Goal: Information Seeking & Learning: Check status

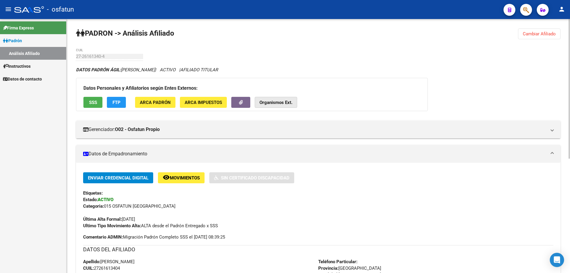
click at [284, 103] on strong "Organismos Ext." at bounding box center [275, 102] width 33 height 5
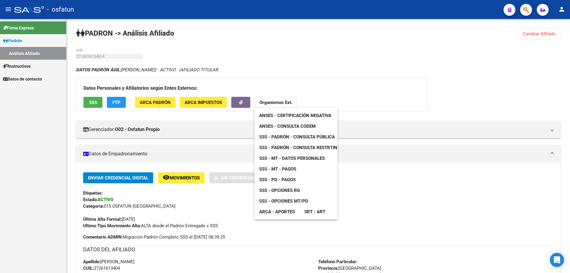
click at [281, 114] on span "ANSES - Certificación Negativa" at bounding box center [295, 115] width 72 height 5
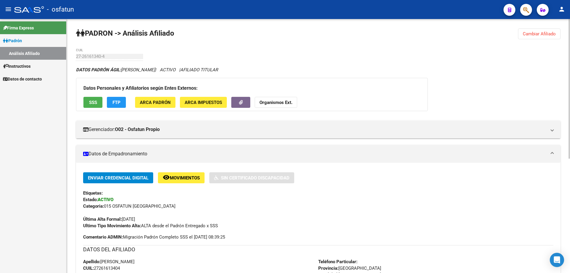
click at [267, 100] on strong "Organismos Ext." at bounding box center [275, 102] width 33 height 5
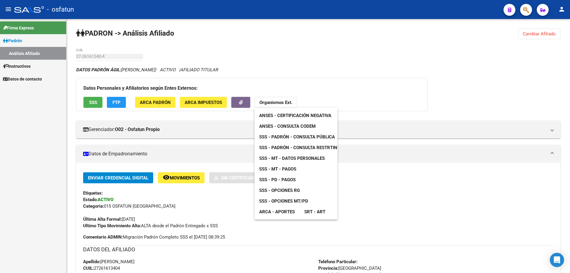
click at [278, 125] on span "ANSES - Consulta CODEM" at bounding box center [287, 126] width 56 height 5
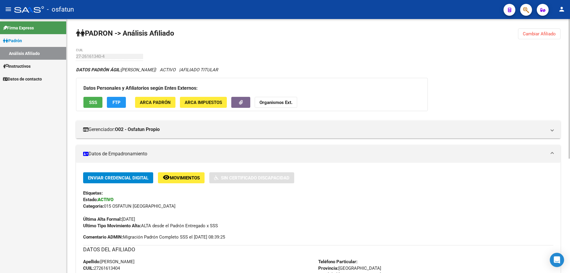
click at [271, 102] on strong "Organismos Ext." at bounding box center [275, 102] width 33 height 5
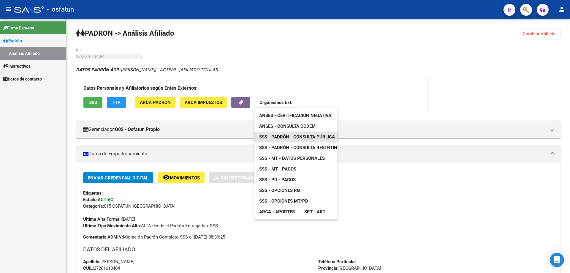
click at [284, 138] on span "SSS - Padrón - Consulta Pública" at bounding box center [297, 136] width 76 height 5
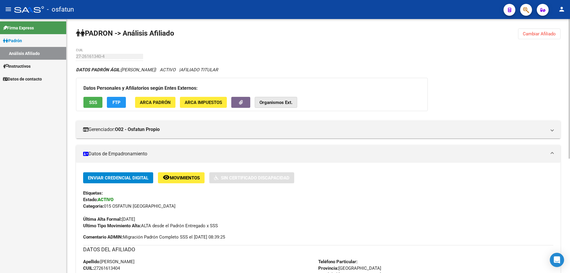
click at [280, 104] on strong "Organismos Ext." at bounding box center [275, 102] width 33 height 5
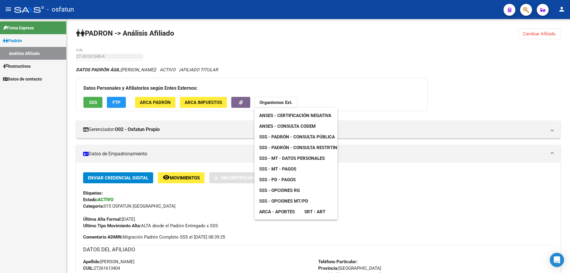
click at [283, 138] on span "SSS - Padrón - Consulta Pública" at bounding box center [297, 136] width 76 height 5
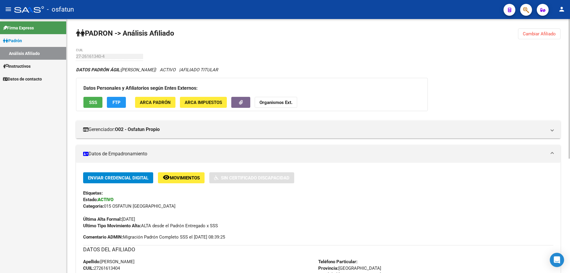
click at [270, 107] on button "Organismos Ext." at bounding box center [276, 102] width 42 height 11
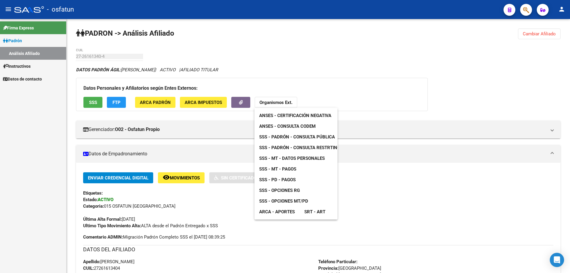
click at [289, 177] on span "SSS - PD - Pagos" at bounding box center [277, 179] width 37 height 5
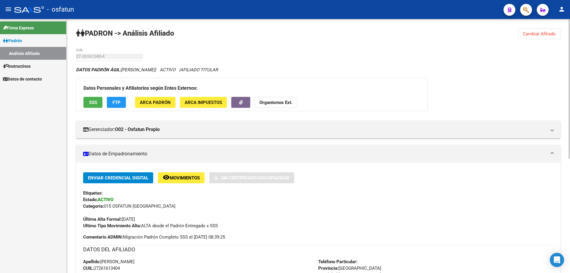
click at [283, 106] on button "Organismos Ext." at bounding box center [276, 102] width 42 height 11
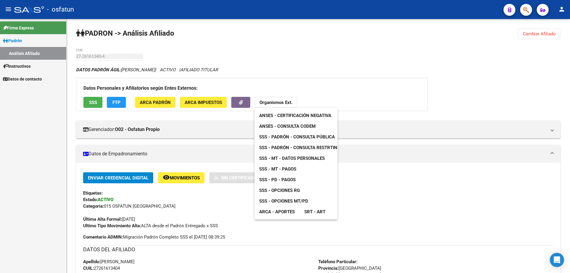
click at [283, 177] on span "SSS - PD - Pagos" at bounding box center [277, 179] width 37 height 5
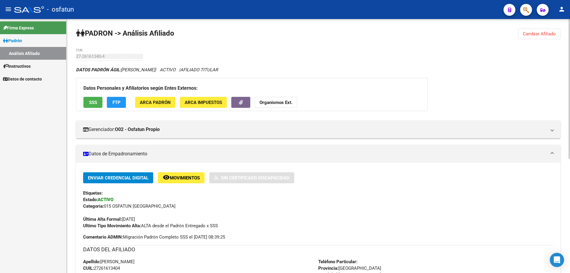
click at [278, 107] on button "Organismos Ext." at bounding box center [276, 102] width 42 height 11
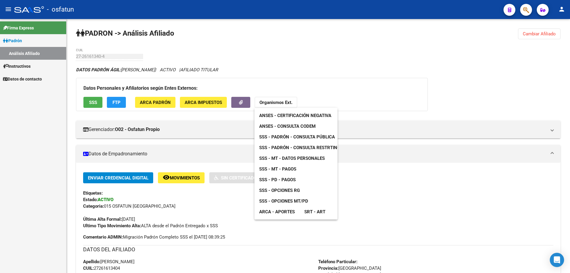
click at [284, 179] on span "SSS - PD - Pagos" at bounding box center [277, 179] width 37 height 5
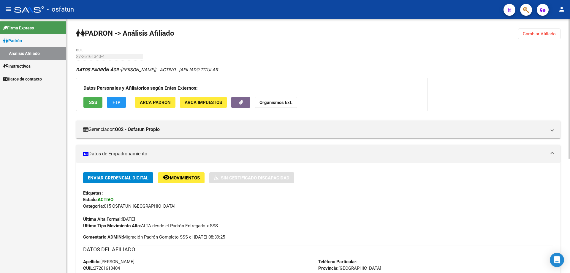
click at [276, 101] on strong "Organismos Ext." at bounding box center [275, 102] width 33 height 5
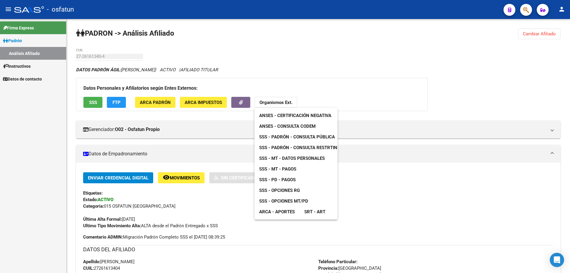
click at [291, 209] on span "ARCA - Aportes" at bounding box center [277, 211] width 36 height 5
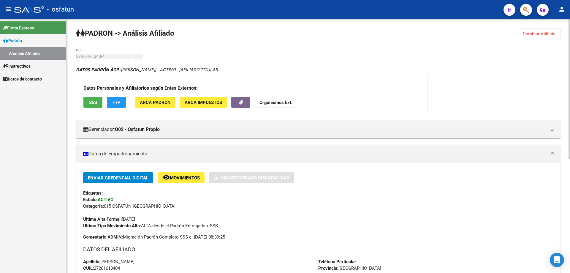
click at [278, 105] on strong "Organismos Ext." at bounding box center [275, 102] width 33 height 5
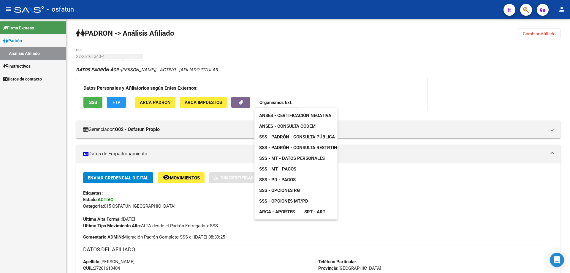
click at [547, 33] on div at bounding box center [285, 136] width 570 height 273
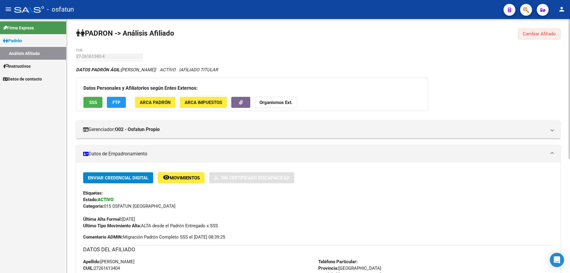
click at [546, 33] on span "Cambiar Afiliado" at bounding box center [539, 33] width 33 height 5
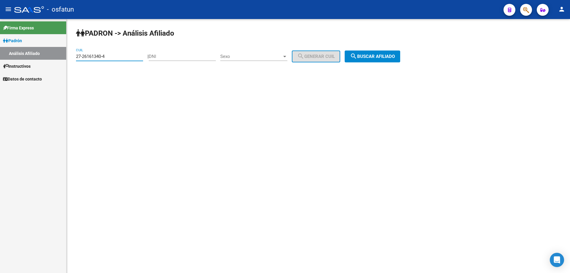
click at [118, 58] on input "27-26161340-4" at bounding box center [109, 56] width 67 height 5
click at [118, 58] on input "27-26931554-2" at bounding box center [109, 56] width 67 height 5
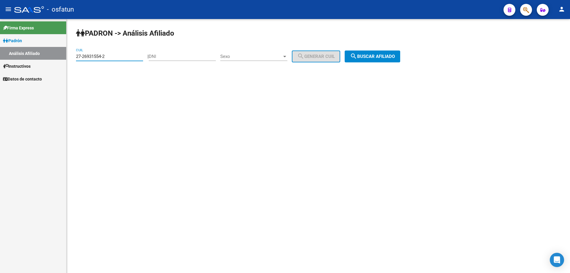
click at [118, 58] on input "27-26931554-2" at bounding box center [109, 56] width 67 height 5
click at [380, 54] on span "search Buscar afiliado" at bounding box center [372, 56] width 45 height 5
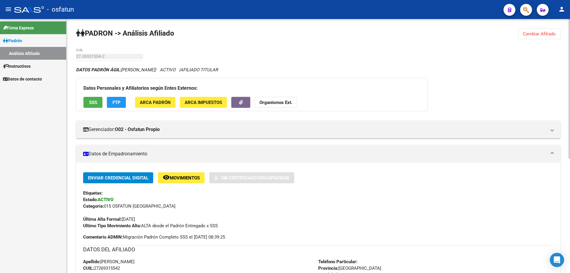
click at [274, 107] on button "Organismos Ext." at bounding box center [276, 102] width 42 height 11
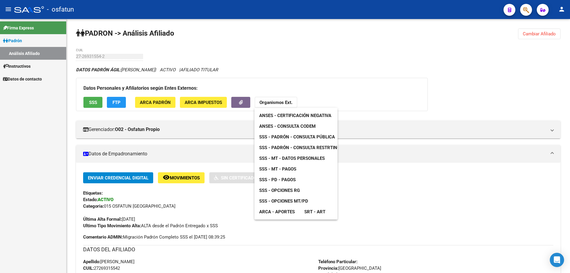
click at [273, 115] on span "ANSES - Certificación Negativa" at bounding box center [295, 115] width 72 height 5
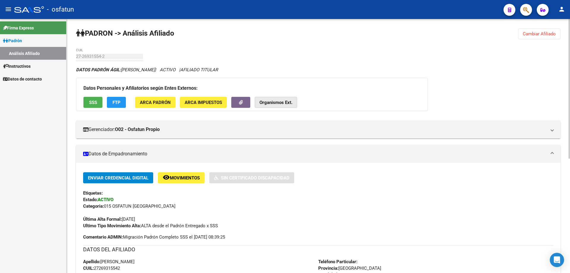
click at [283, 100] on strong "Organismos Ext." at bounding box center [275, 102] width 33 height 5
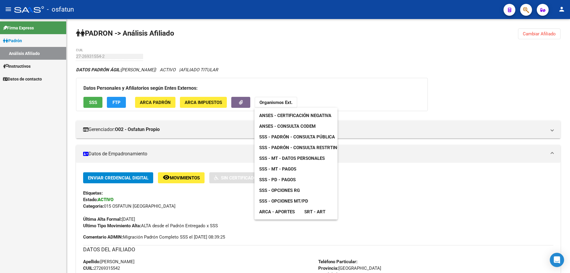
click at [283, 126] on span "ANSES - Consulta CODEM" at bounding box center [287, 126] width 56 height 5
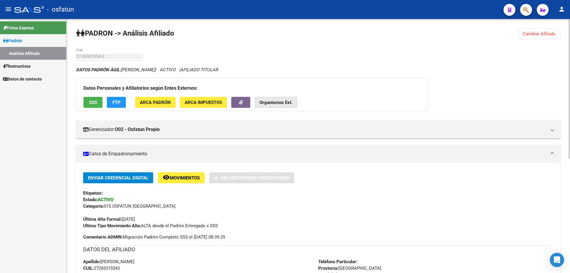
click at [267, 102] on strong "Organismos Ext." at bounding box center [275, 102] width 33 height 5
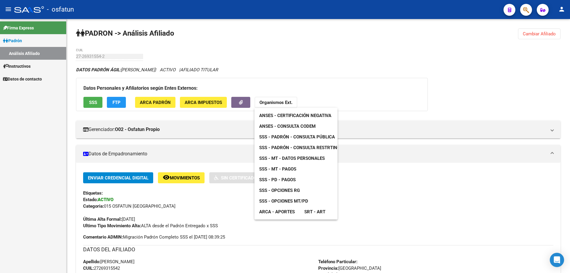
click at [283, 136] on span "SSS - Padrón - Consulta Pública" at bounding box center [297, 136] width 76 height 5
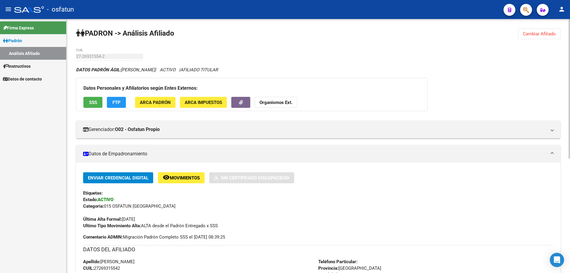
click at [273, 106] on button "Organismos Ext." at bounding box center [276, 102] width 42 height 11
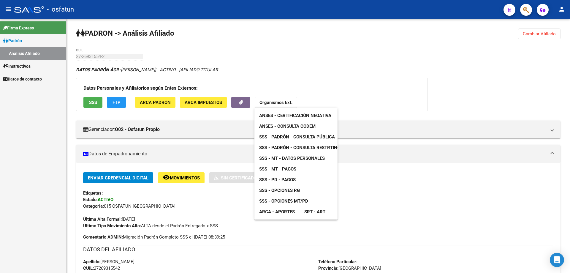
click at [288, 180] on span "SSS - PD - Pagos" at bounding box center [277, 179] width 37 height 5
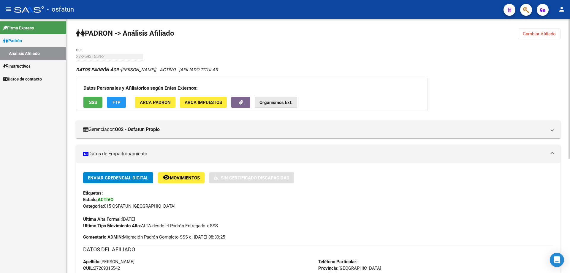
click at [271, 103] on strong "Organismos Ext." at bounding box center [275, 102] width 33 height 5
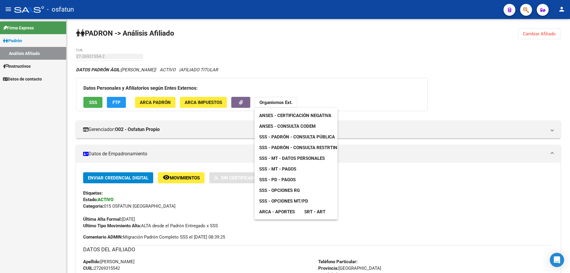
click at [285, 211] on span "ARCA - Aportes" at bounding box center [277, 211] width 36 height 5
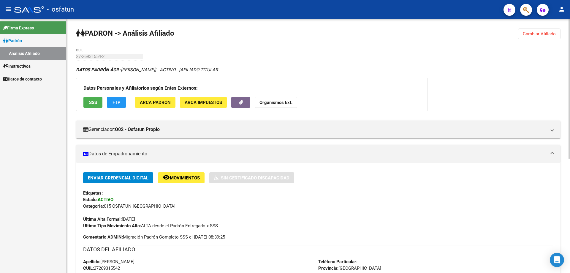
click at [269, 105] on strong "Organismos Ext." at bounding box center [275, 102] width 33 height 5
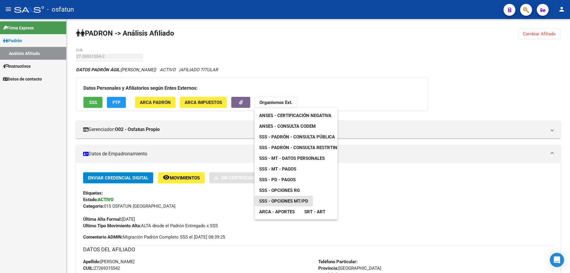
click at [285, 199] on span "SSS - Opciones MT/PD" at bounding box center [283, 200] width 49 height 5
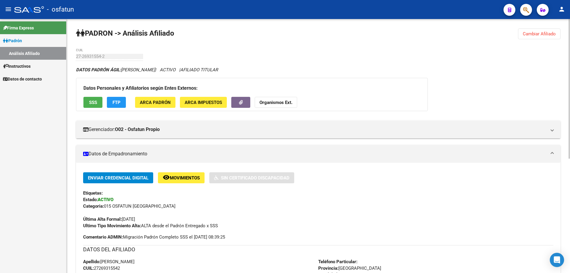
click at [531, 31] on span "Cambiar Afiliado" at bounding box center [539, 33] width 33 height 5
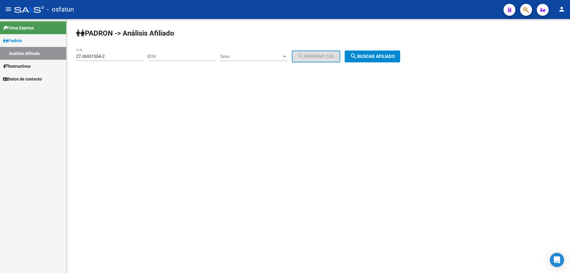
click at [118, 58] on input "27-26931554-2" at bounding box center [109, 56] width 67 height 5
drag, startPoint x: 118, startPoint y: 58, endPoint x: 66, endPoint y: 63, distance: 53.1
click at [66, 63] on mat-sidenav-container "Firma Express Padrón Análisis Afiliado Instructivos Datos de contacto PADRON ->…" at bounding box center [285, 146] width 570 height 254
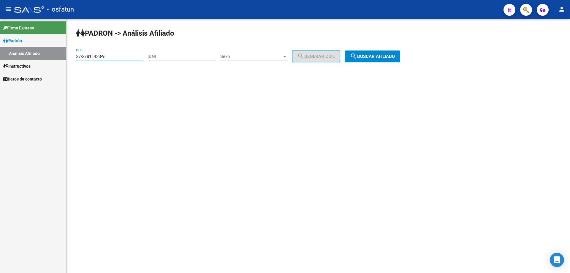
type input "27-27811433-9"
click at [395, 63] on div "PADRON -> Análisis Afiliado 27-27811433-9 CUIL | DNI Sexo Sexo search Generar C…" at bounding box center [319, 50] width 504 height 62
click at [386, 62] on div "PADRON -> Análisis Afiliado 27-27811433-9 CUIL | DNI Sexo Sexo search Generar C…" at bounding box center [319, 50] width 504 height 62
click at [391, 57] on span "search Buscar afiliado" at bounding box center [372, 56] width 45 height 5
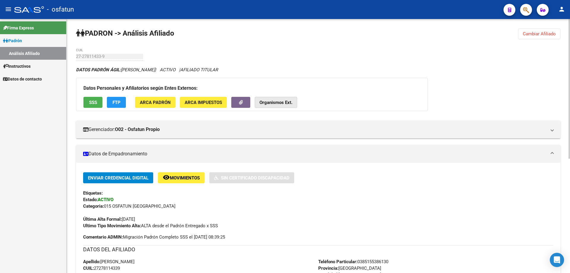
click at [281, 103] on strong "Organismos Ext." at bounding box center [275, 102] width 33 height 5
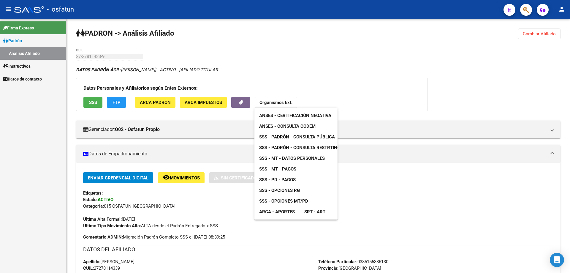
click at [282, 115] on span "ANSES - Certificación Negativa" at bounding box center [295, 115] width 72 height 5
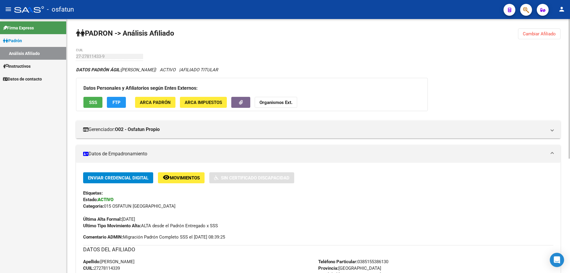
click at [273, 99] on button "Organismos Ext." at bounding box center [276, 102] width 42 height 11
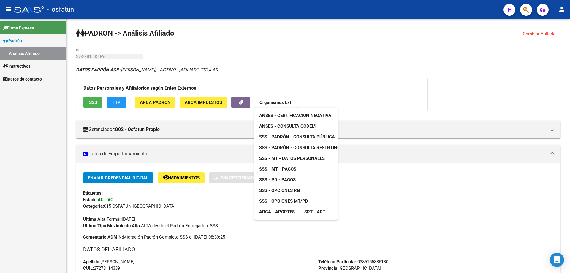
click at [278, 128] on span "ANSES - Consulta CODEM" at bounding box center [287, 126] width 56 height 5
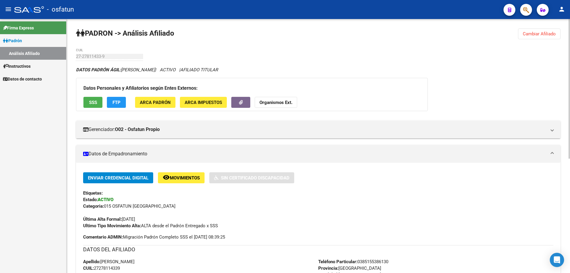
click at [285, 108] on div "Datos Personales y Afiliatorios según Entes Externos: SSS FTP ARCA Padrón ARCA …" at bounding box center [252, 94] width 352 height 33
click at [285, 105] on strong "Organismos Ext." at bounding box center [275, 102] width 33 height 5
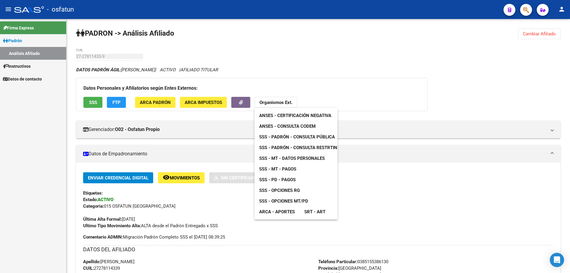
click at [292, 135] on span "SSS - Padrón - Consulta Pública" at bounding box center [297, 136] width 76 height 5
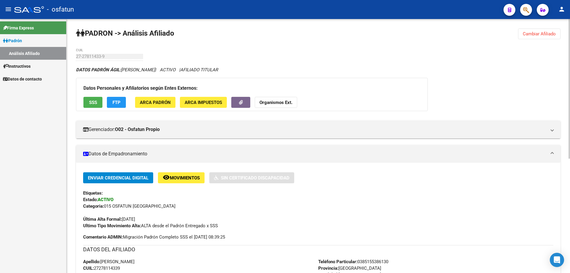
click at [278, 105] on strong "Organismos Ext." at bounding box center [275, 102] width 33 height 5
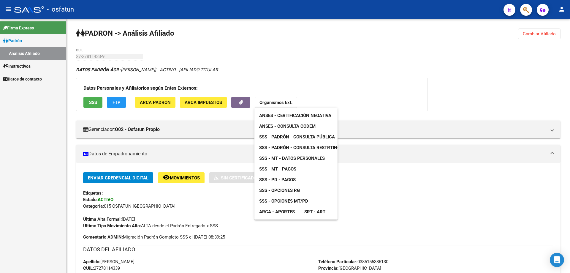
click at [286, 180] on span "SSS - PD - Pagos" at bounding box center [277, 179] width 37 height 5
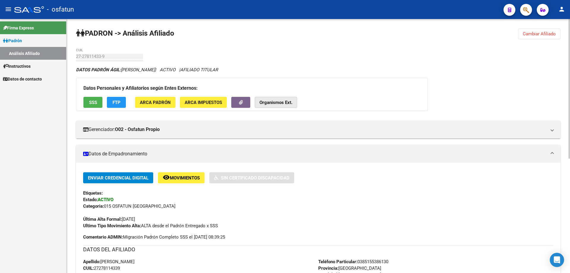
click at [284, 106] on button "Organismos Ext." at bounding box center [276, 102] width 42 height 11
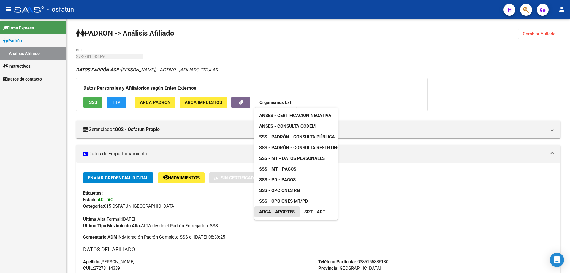
click at [298, 210] on link "ARCA - Aportes" at bounding box center [276, 211] width 45 height 11
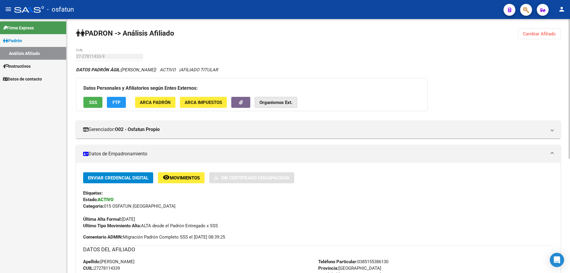
click at [282, 106] on button "Organismos Ext." at bounding box center [276, 102] width 42 height 11
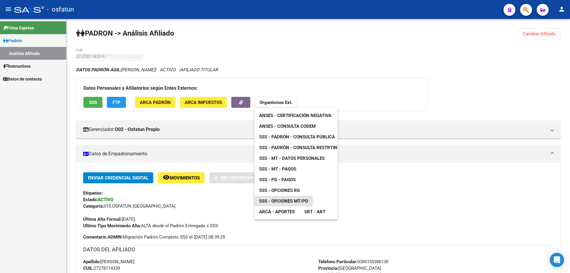
click at [280, 198] on span "SSS - Opciones MT/PD" at bounding box center [283, 200] width 49 height 5
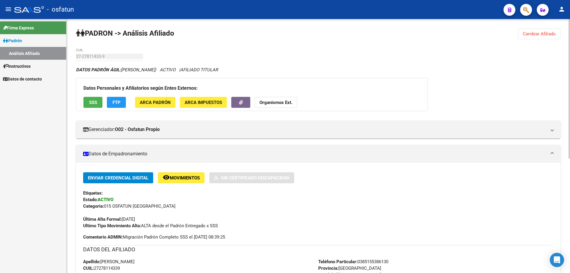
click at [285, 107] on button "Organismos Ext." at bounding box center [276, 102] width 42 height 11
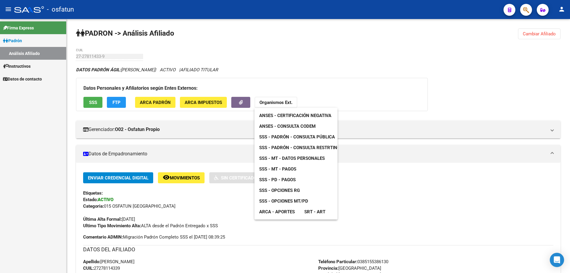
click at [272, 202] on span "SSS - Opciones MT/PD" at bounding box center [283, 200] width 49 height 5
